Goal: Task Accomplishment & Management: Manage account settings

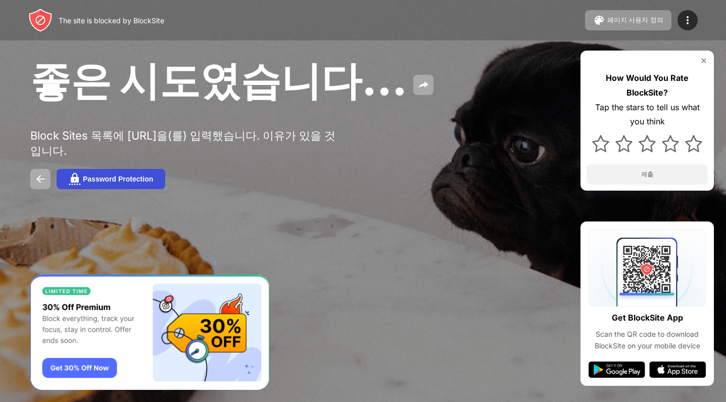
click at [127, 182] on div "Password Protection" at bounding box center [118, 179] width 70 height 8
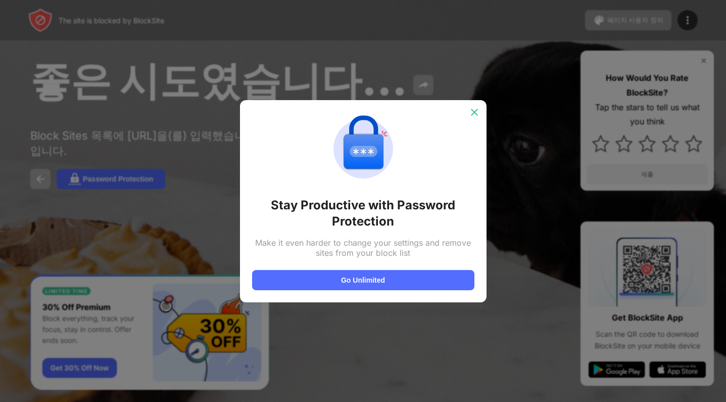
click at [480, 108] on div at bounding box center [474, 112] width 16 height 16
